Goal: Connect with others: Connect with others

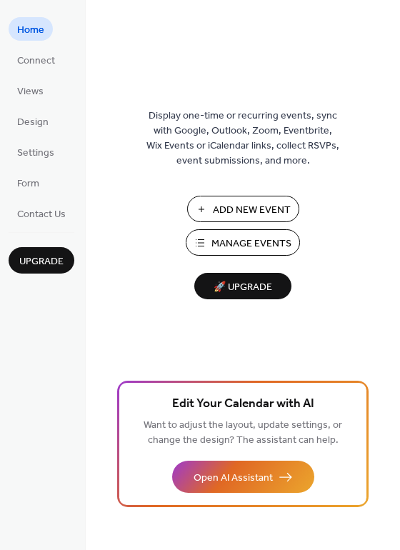
click at [53, 57] on span "Connect" at bounding box center [36, 61] width 38 height 15
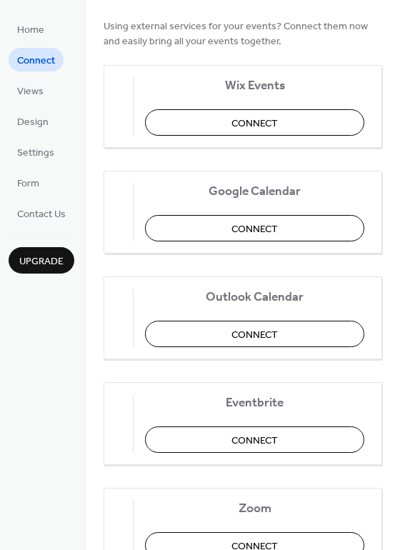
scroll to position [214, 0]
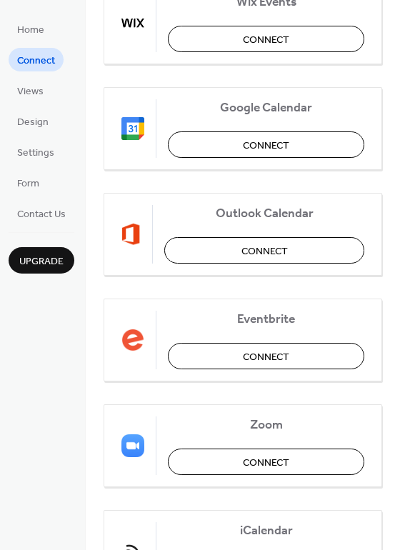
click at [262, 140] on span "Connect" at bounding box center [266, 145] width 46 height 15
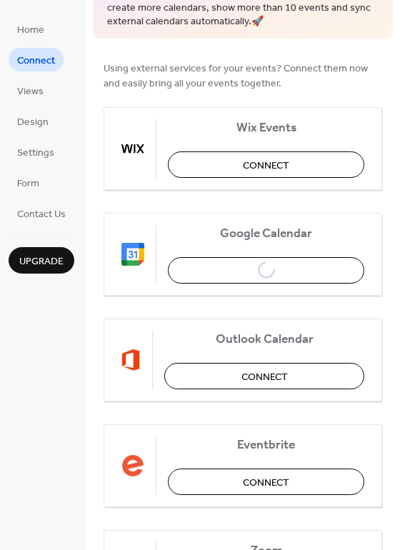
scroll to position [143, 0]
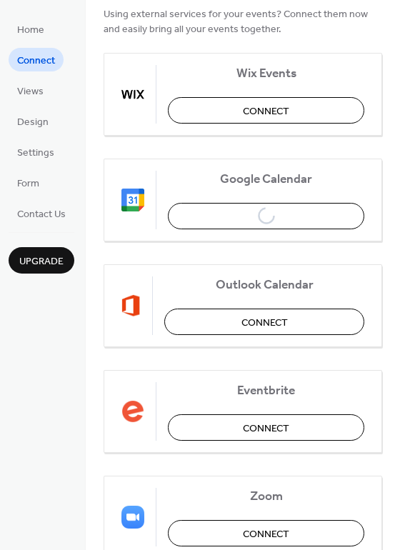
click at [249, 205] on div "Google Calendar Connect" at bounding box center [243, 200] width 278 height 83
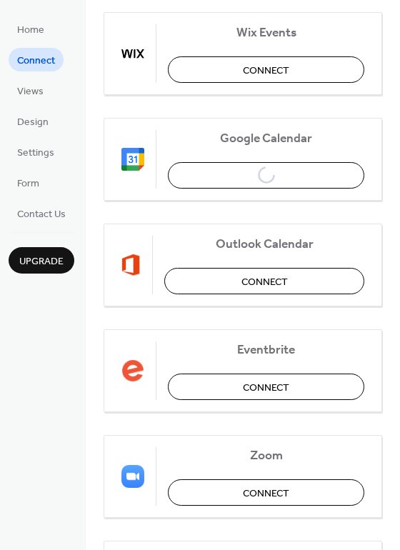
scroll to position [157, 0]
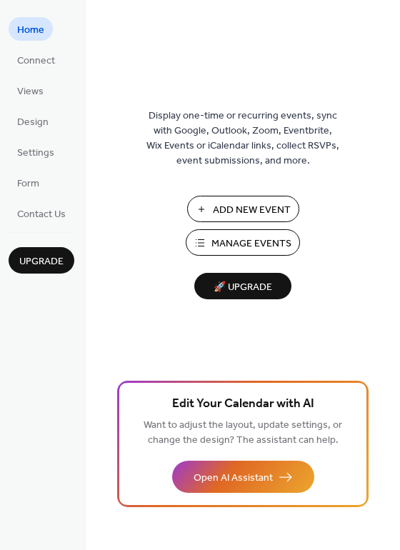
click at [34, 54] on span "Connect" at bounding box center [36, 61] width 38 height 15
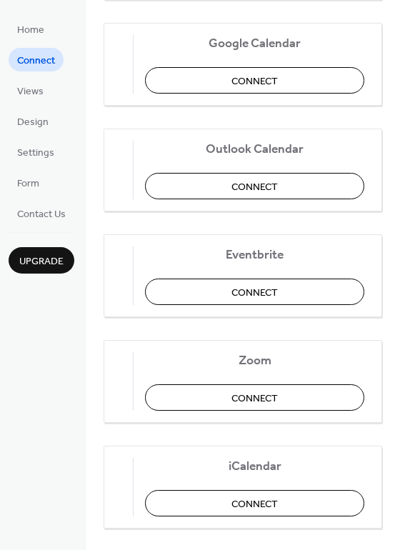
scroll to position [300, 0]
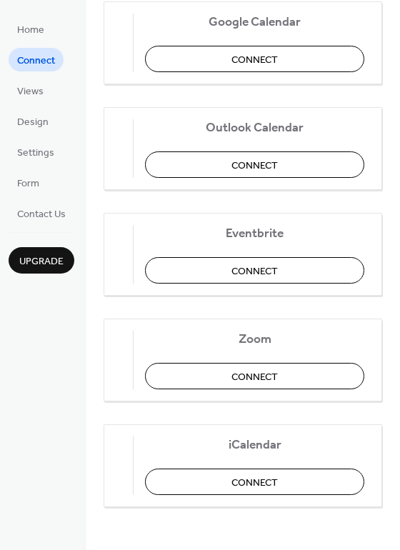
click at [298, 54] on button "Connect" at bounding box center [254, 59] width 219 height 26
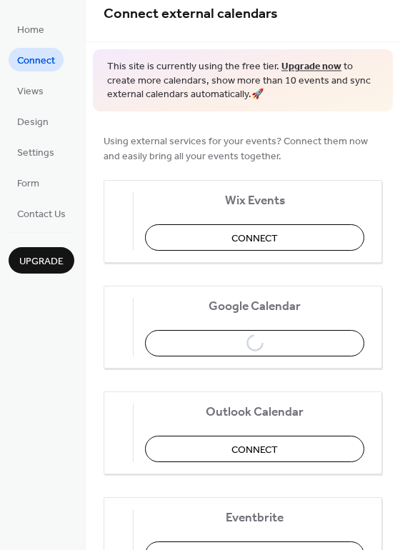
scroll to position [14, 0]
